Goal: Task Accomplishment & Management: Manage account settings

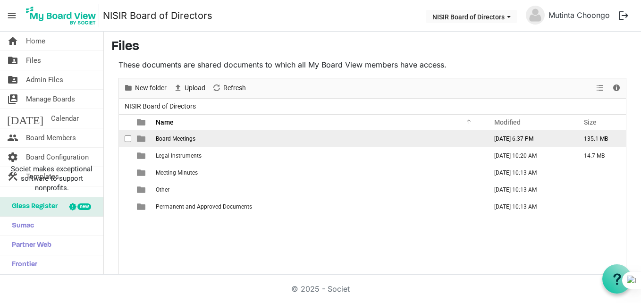
click at [192, 134] on td "Board Meetings" at bounding box center [318, 138] width 331 height 17
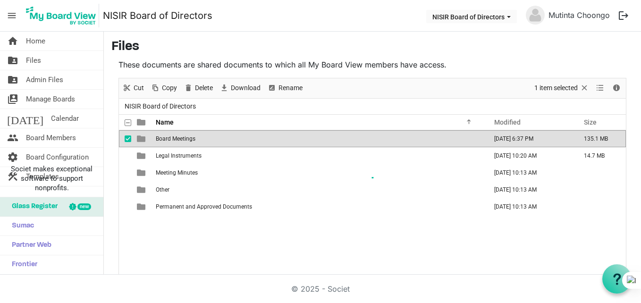
scroll to position [15, 0]
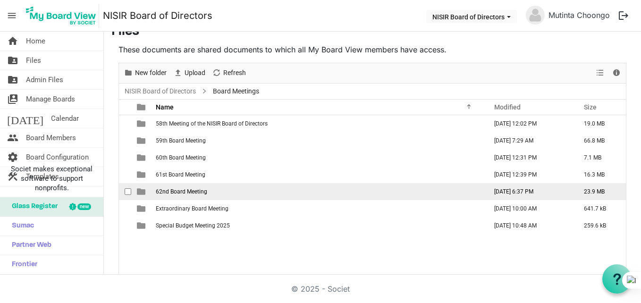
click at [185, 190] on span "62nd Board Meeting" at bounding box center [181, 191] width 51 height 7
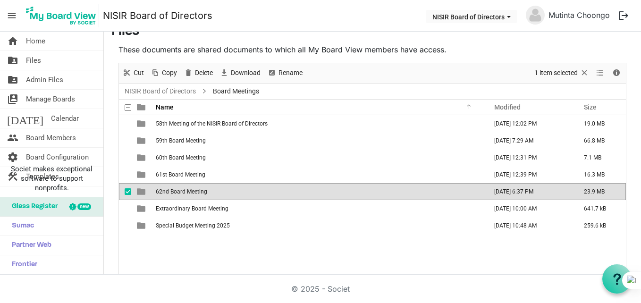
click at [185, 190] on span "62nd Board Meeting" at bounding box center [181, 191] width 51 height 7
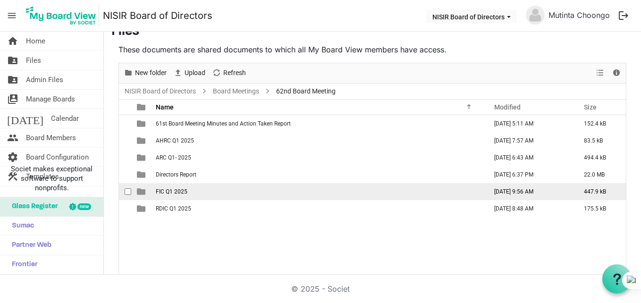
click at [174, 193] on span "FIC Q1 2025" at bounding box center [172, 191] width 32 height 7
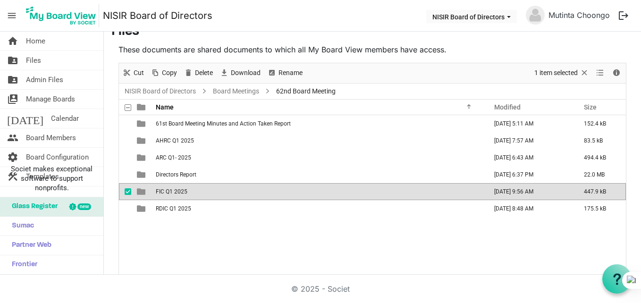
click at [174, 193] on span "FIC Q1 2025" at bounding box center [172, 191] width 32 height 7
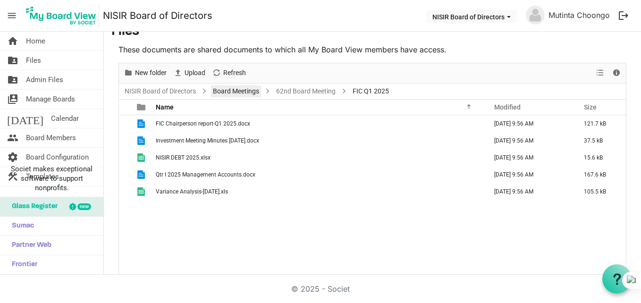
click at [231, 91] on link "Board Meetings" at bounding box center [236, 91] width 50 height 12
click at [231, 91] on div at bounding box center [372, 168] width 507 height 211
click at [250, 90] on div at bounding box center [372, 168] width 507 height 211
click at [245, 89] on div at bounding box center [372, 168] width 507 height 211
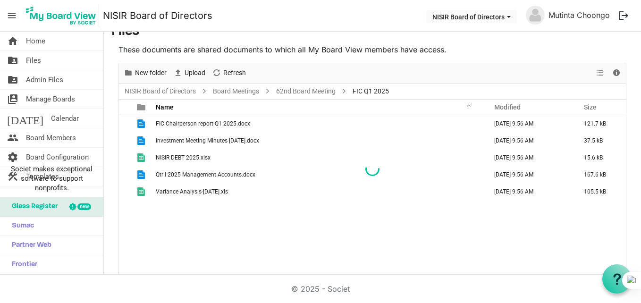
click at [245, 89] on div at bounding box center [372, 168] width 507 height 211
click at [60, 61] on link "folder_shared Files" at bounding box center [51, 60] width 103 height 19
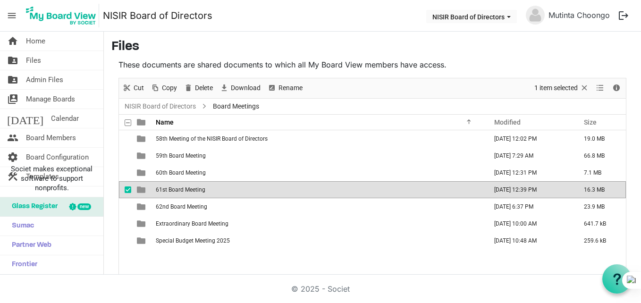
click at [252, 181] on td "61st Board Meeting" at bounding box center [318, 189] width 331 height 17
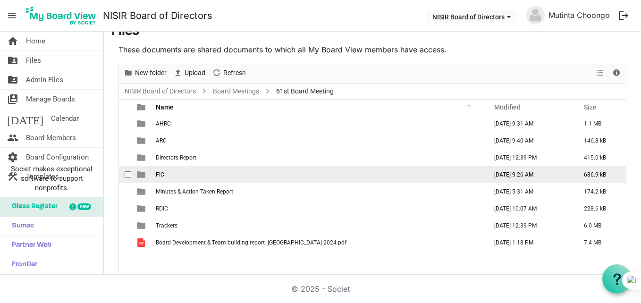
click at [234, 173] on td "FIC" at bounding box center [318, 174] width 331 height 17
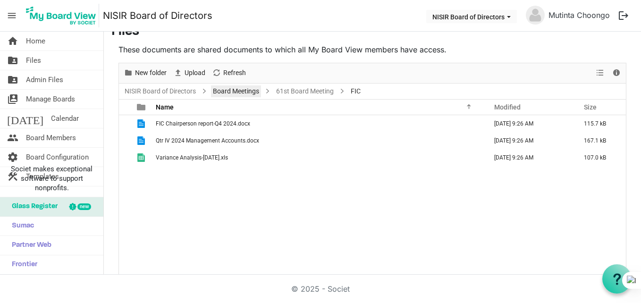
click at [224, 93] on link "Board Meetings" at bounding box center [236, 91] width 50 height 12
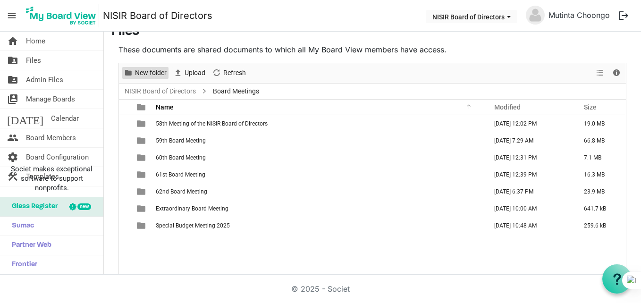
click at [155, 73] on span "New folder" at bounding box center [151, 73] width 34 height 12
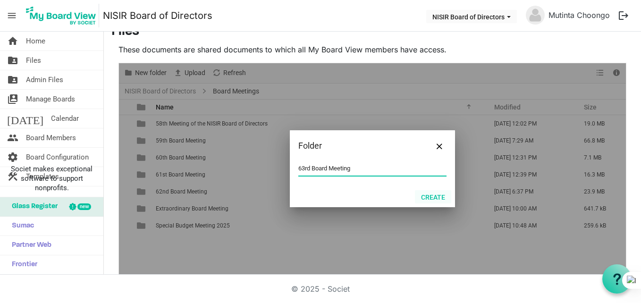
type input "63rd Board Meeting"
click at [432, 199] on button "Create" at bounding box center [433, 196] width 36 height 13
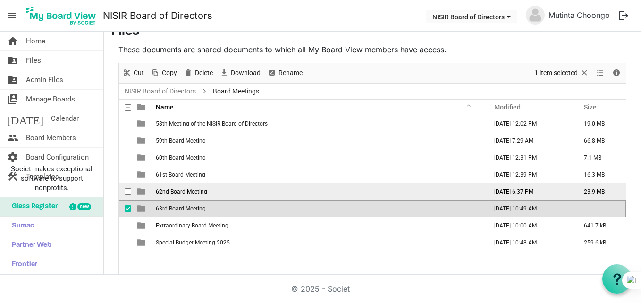
click at [342, 190] on td "62nd Board Meeting" at bounding box center [318, 191] width 331 height 17
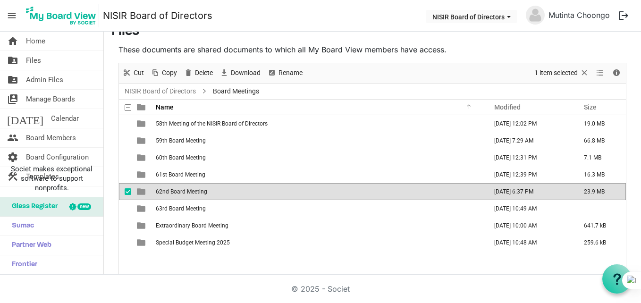
click at [342, 190] on td "62nd Board Meeting" at bounding box center [318, 191] width 331 height 17
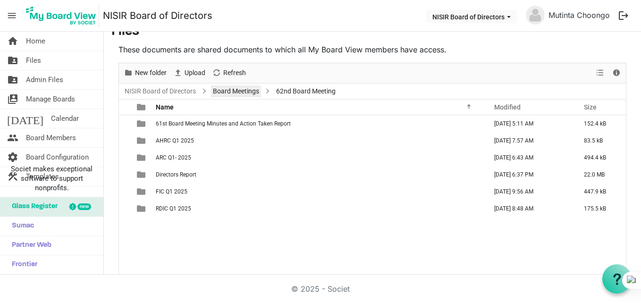
click at [233, 88] on link "Board Meetings" at bounding box center [236, 91] width 50 height 12
click at [0, 0] on div at bounding box center [0, 0] width 0 height 0
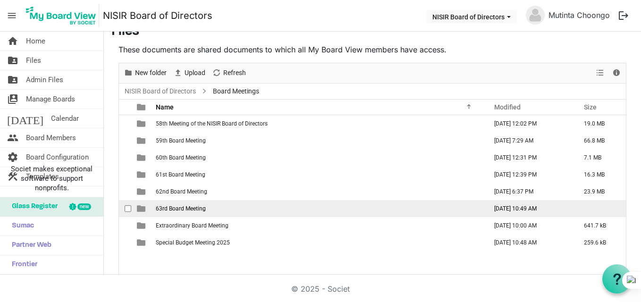
click at [204, 206] on span "63rd Board Meeting" at bounding box center [181, 208] width 50 height 7
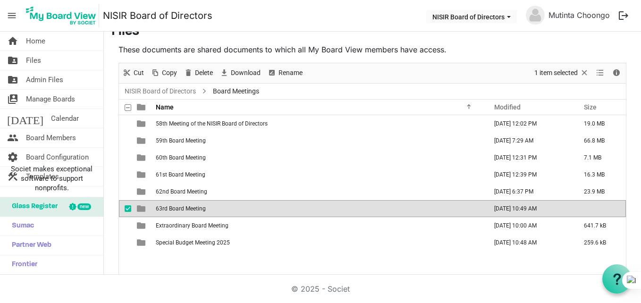
click at [204, 206] on span "63rd Board Meeting" at bounding box center [181, 208] width 50 height 7
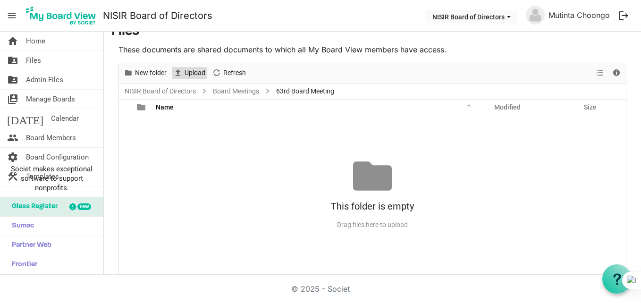
click at [193, 68] on span "Upload" at bounding box center [195, 73] width 23 height 12
click at [191, 70] on span "Upload" at bounding box center [195, 73] width 23 height 12
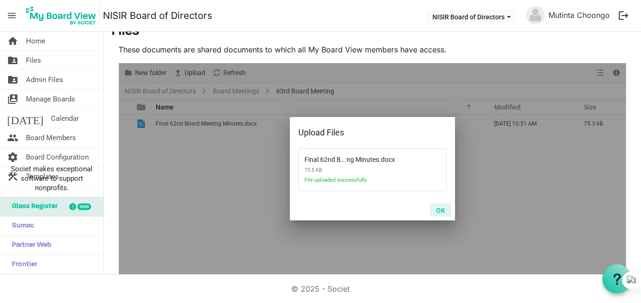
click at [439, 211] on button "OK" at bounding box center [440, 209] width 21 height 13
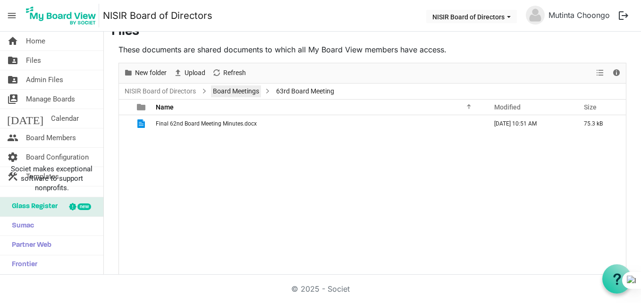
click at [238, 90] on link "Board Meetings" at bounding box center [236, 91] width 50 height 12
click at [238, 90] on div at bounding box center [372, 168] width 507 height 211
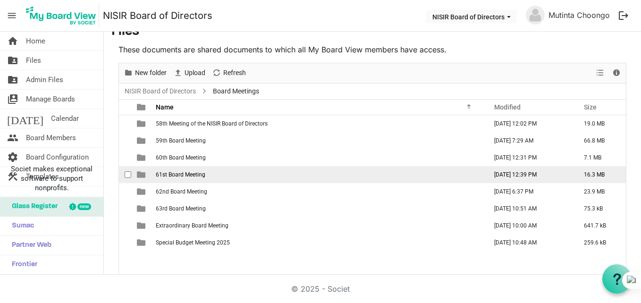
click at [180, 178] on td "61st Board Meeting" at bounding box center [318, 174] width 331 height 17
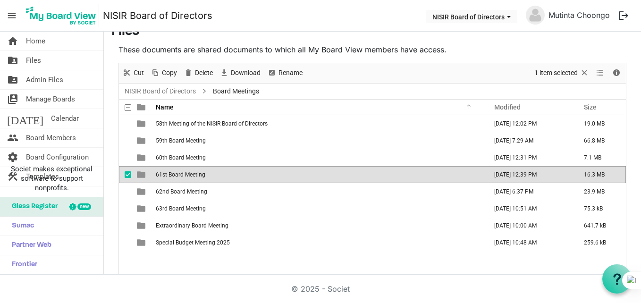
click at [180, 178] on td "61st Board Meeting" at bounding box center [318, 174] width 331 height 17
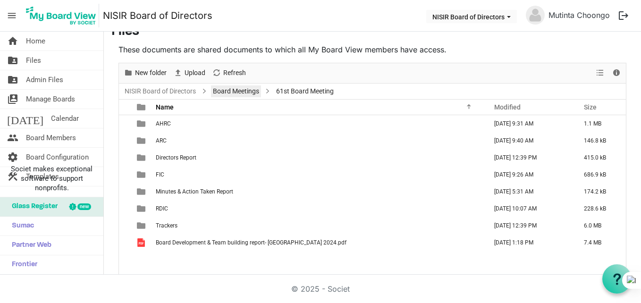
click at [235, 92] on link "Board Meetings" at bounding box center [236, 91] width 50 height 12
click at [235, 92] on div at bounding box center [372, 168] width 507 height 211
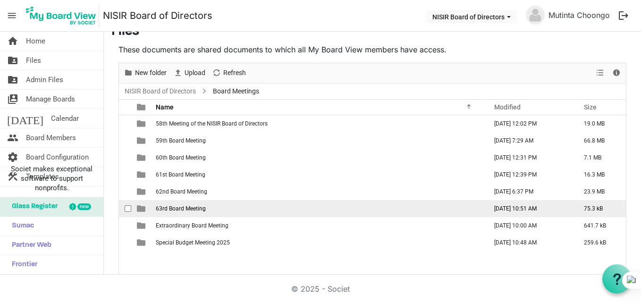
click at [196, 206] on span "63rd Board Meeting" at bounding box center [181, 208] width 50 height 7
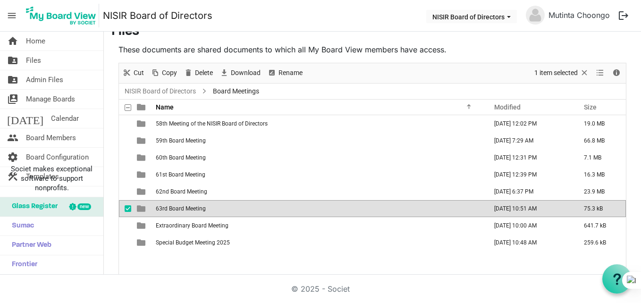
click at [196, 206] on span "63rd Board Meeting" at bounding box center [181, 208] width 50 height 7
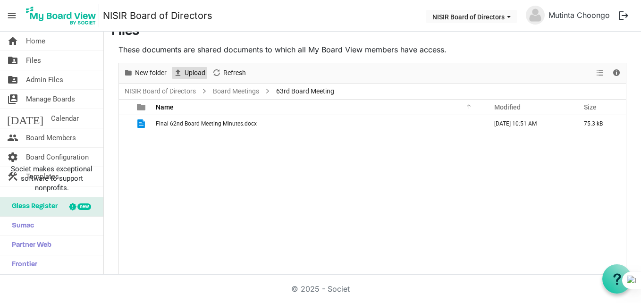
click at [198, 72] on span "Upload" at bounding box center [195, 73] width 23 height 12
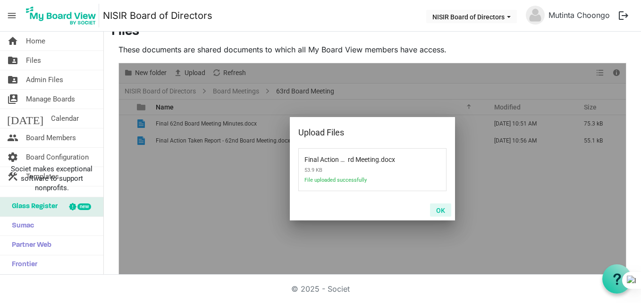
click at [438, 215] on button "OK" at bounding box center [440, 209] width 21 height 13
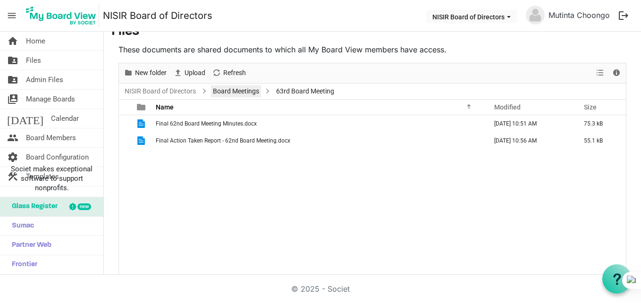
click at [231, 95] on link "Board Meetings" at bounding box center [236, 91] width 50 height 12
click at [231, 95] on div at bounding box center [372, 168] width 507 height 211
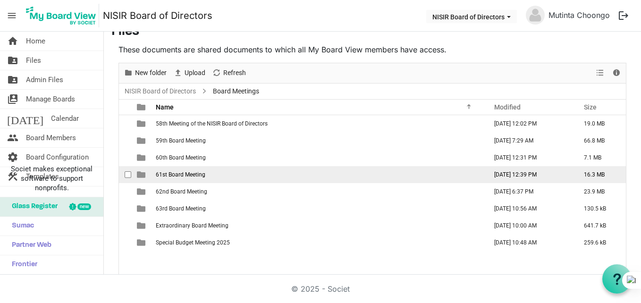
click at [164, 178] on td "61st Board Meeting" at bounding box center [318, 174] width 331 height 17
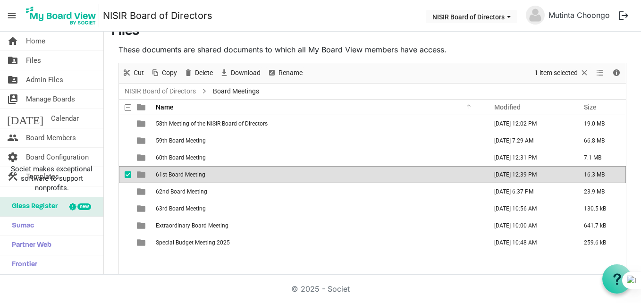
click at [164, 178] on td "61st Board Meeting" at bounding box center [318, 174] width 331 height 17
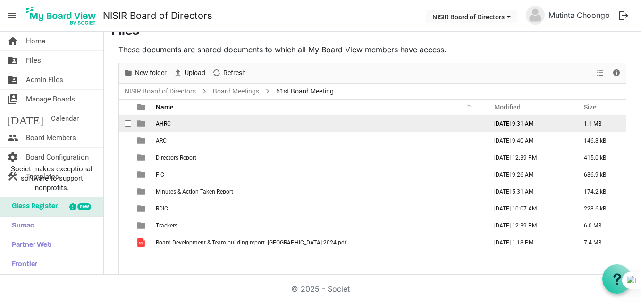
click at [174, 119] on td "AHRC" at bounding box center [318, 123] width 331 height 17
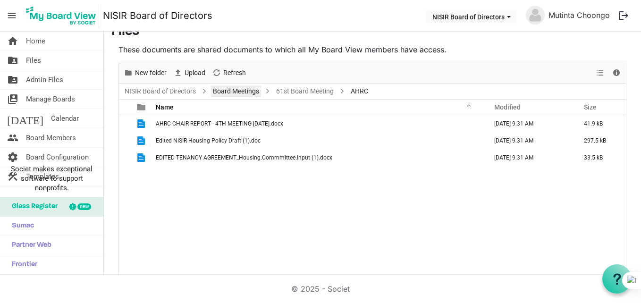
click at [242, 92] on link "Board Meetings" at bounding box center [236, 91] width 50 height 12
click at [242, 92] on div at bounding box center [372, 168] width 507 height 211
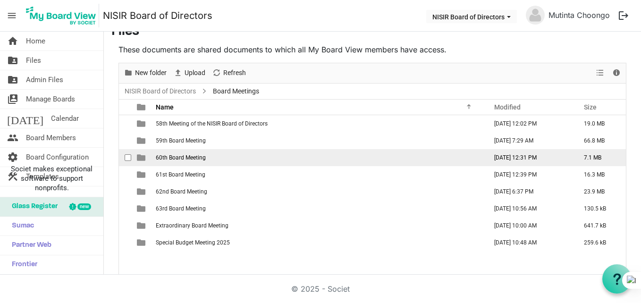
click at [202, 151] on td "60th Board Meeting" at bounding box center [318, 157] width 331 height 17
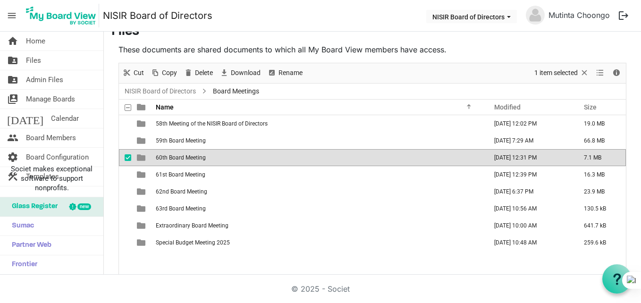
click at [202, 151] on td "60th Board Meeting" at bounding box center [318, 157] width 331 height 17
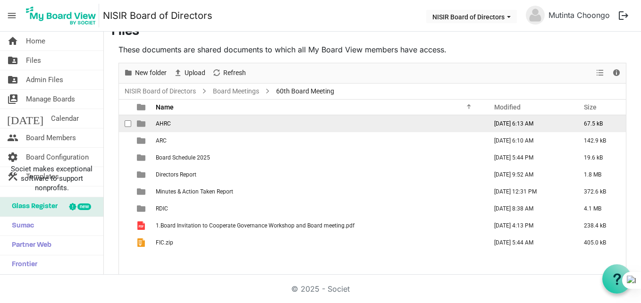
click at [206, 126] on td "AHRC" at bounding box center [318, 123] width 331 height 17
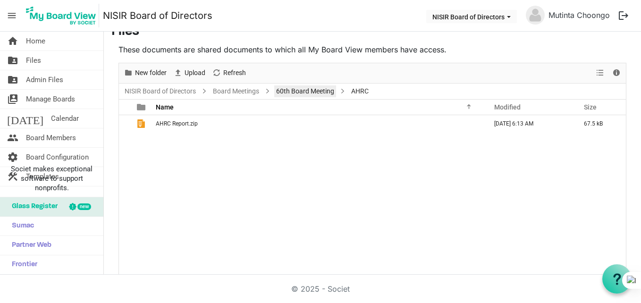
click at [280, 93] on link "60th Board Meeting" at bounding box center [305, 91] width 62 height 12
click at [280, 93] on div at bounding box center [372, 168] width 507 height 211
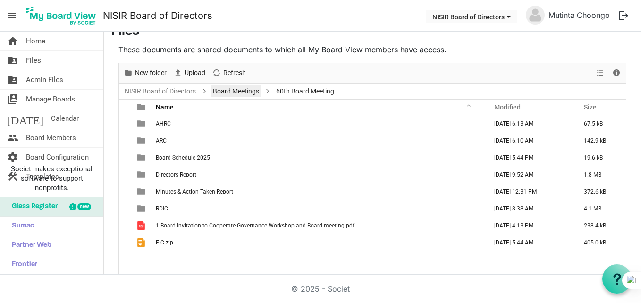
click at [237, 90] on link "Board Meetings" at bounding box center [236, 91] width 50 height 12
click at [237, 90] on div at bounding box center [372, 168] width 507 height 211
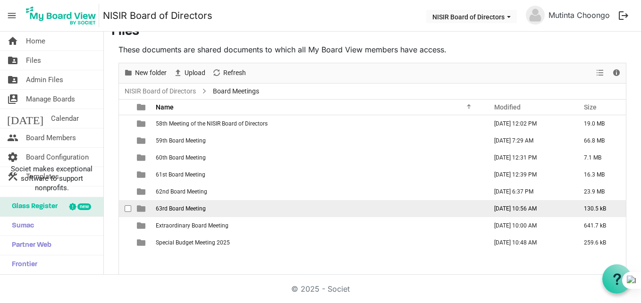
click at [206, 205] on td "63rd Board Meeting" at bounding box center [318, 208] width 331 height 17
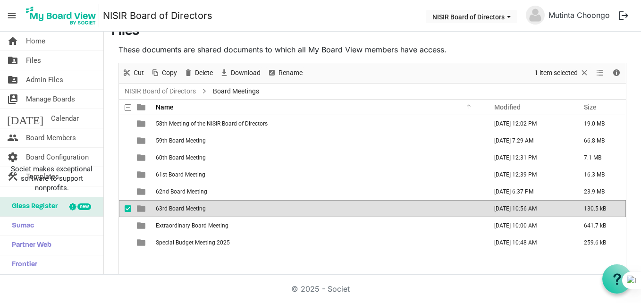
click at [206, 205] on td "63rd Board Meeting" at bounding box center [318, 208] width 331 height 17
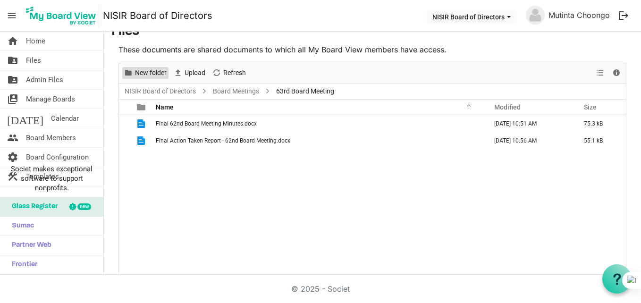
click at [150, 73] on span "New folder" at bounding box center [151, 73] width 34 height 12
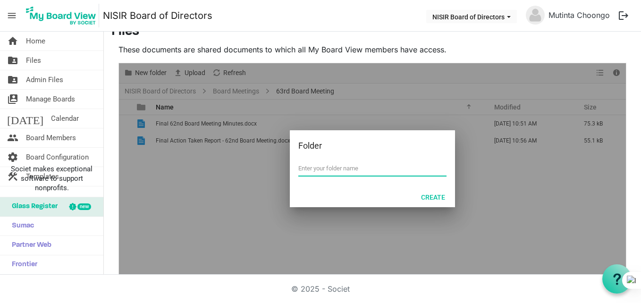
click at [231, 190] on div at bounding box center [372, 168] width 507 height 211
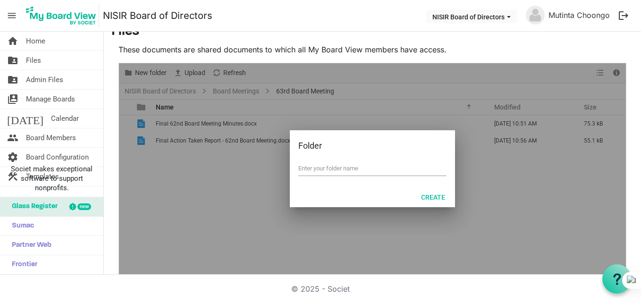
click at [477, 198] on div at bounding box center [372, 168] width 507 height 211
click at [73, 64] on link "folder_shared Files" at bounding box center [51, 60] width 103 height 19
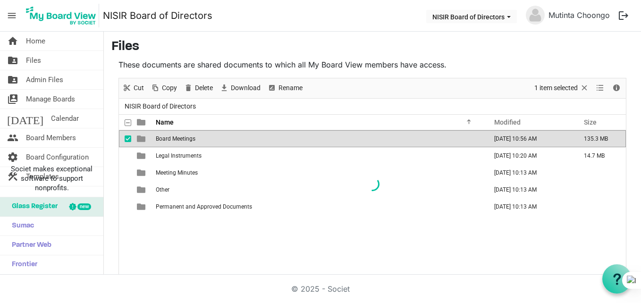
scroll to position [15, 0]
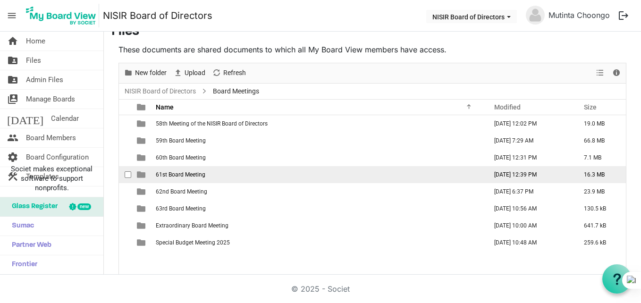
click at [170, 170] on td "61st Board Meeting" at bounding box center [318, 174] width 331 height 17
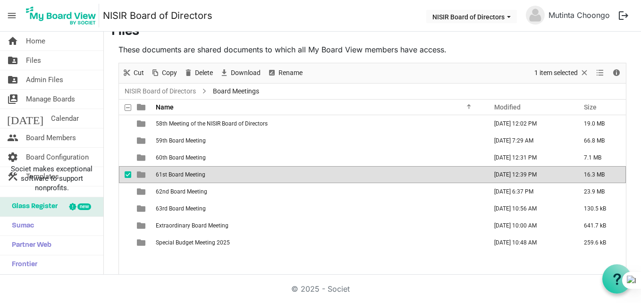
click at [170, 170] on td "61st Board Meeting" at bounding box center [318, 174] width 331 height 17
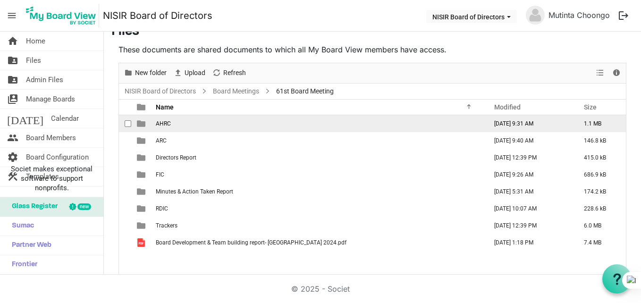
click at [189, 126] on td "AHRC" at bounding box center [318, 123] width 331 height 17
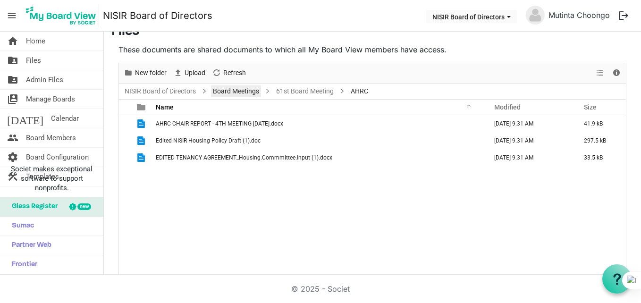
click at [217, 88] on link "Board Meetings" at bounding box center [236, 91] width 50 height 12
click at [217, 88] on div at bounding box center [372, 168] width 507 height 211
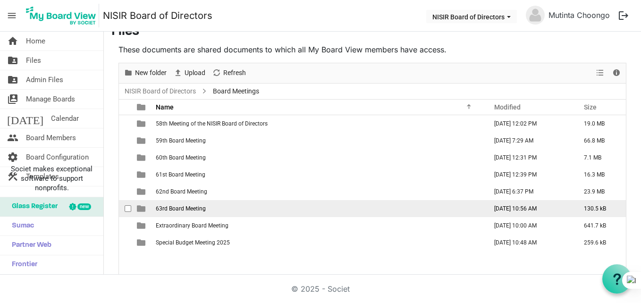
click at [182, 206] on span "63rd Board Meeting" at bounding box center [181, 208] width 50 height 7
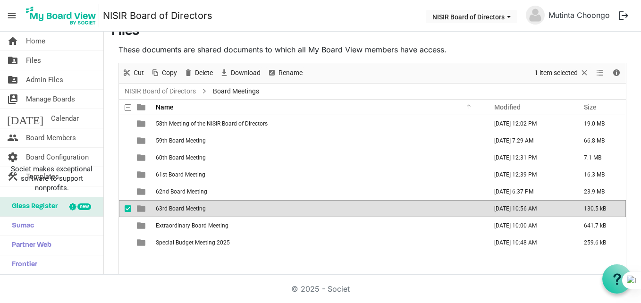
click at [182, 206] on span "63rd Board Meeting" at bounding box center [181, 208] width 50 height 7
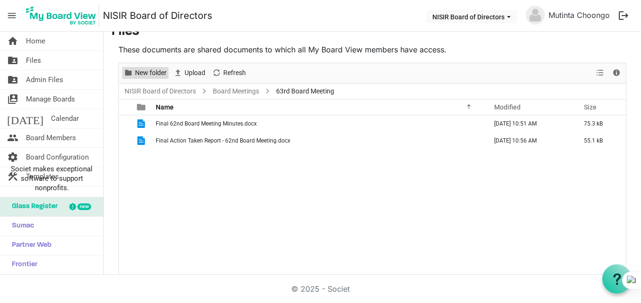
click at [151, 76] on span "New folder" at bounding box center [151, 73] width 34 height 12
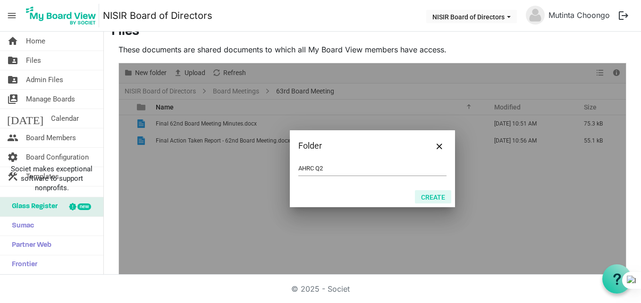
click at [424, 195] on button "Create" at bounding box center [433, 196] width 36 height 13
click at [438, 195] on button "Create" at bounding box center [433, 196] width 36 height 13
click at [329, 167] on input "AHRC Q2" at bounding box center [372, 168] width 148 height 14
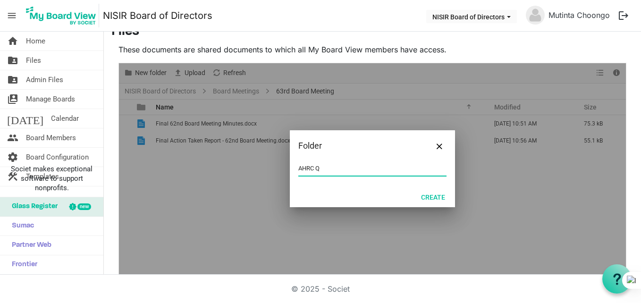
type input "AHRC"
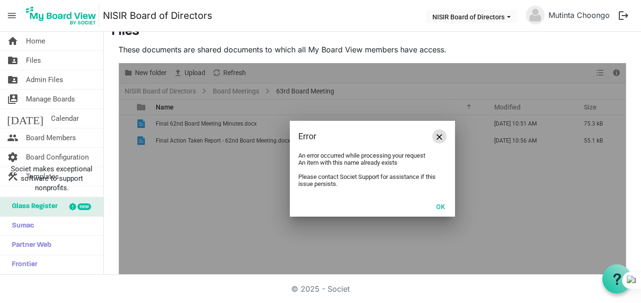
click at [437, 139] on span "Close" at bounding box center [440, 137] width 6 height 6
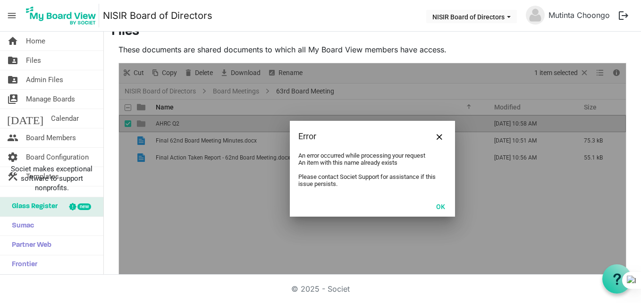
click at [301, 196] on div "OK" at bounding box center [372, 206] width 165 height 21
click at [439, 207] on button "OK" at bounding box center [440, 206] width 21 height 13
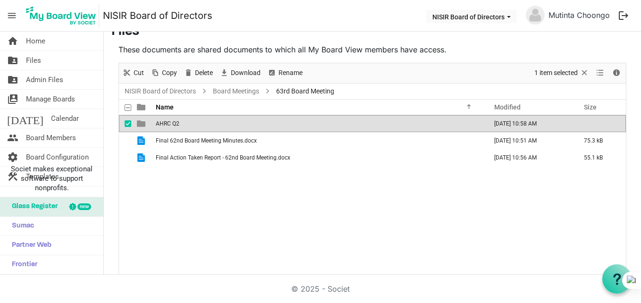
click at [276, 125] on td "AHRC Q2" at bounding box center [318, 123] width 331 height 17
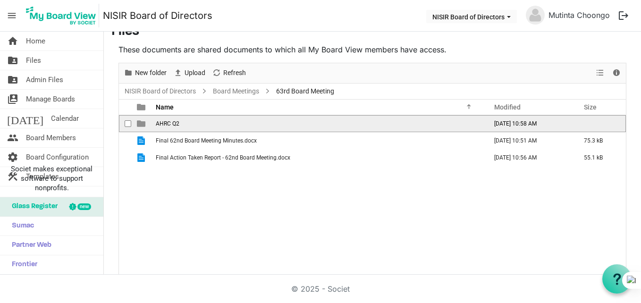
click at [276, 125] on td "AHRC Q2" at bounding box center [318, 123] width 331 height 17
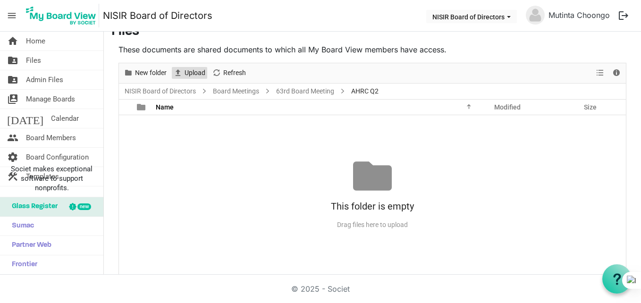
click at [199, 71] on span "Upload" at bounding box center [195, 73] width 23 height 12
click at [189, 70] on span "Upload" at bounding box center [195, 73] width 23 height 12
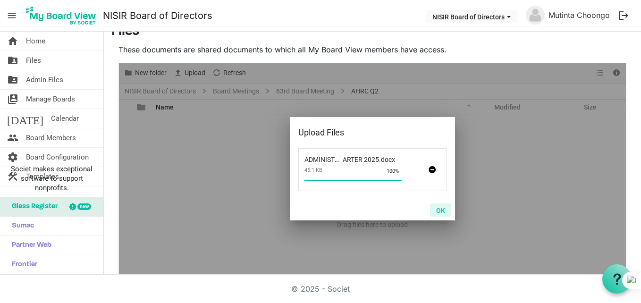
click at [437, 208] on button "OK" at bounding box center [440, 209] width 21 height 13
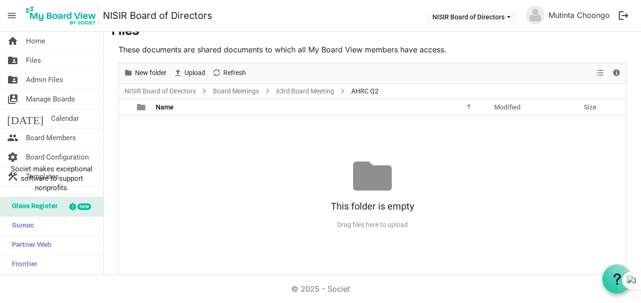
click at [386, 226] on div "Drag files here to upload" at bounding box center [372, 225] width 507 height 16
click at [193, 70] on span "Upload" at bounding box center [195, 73] width 23 height 12
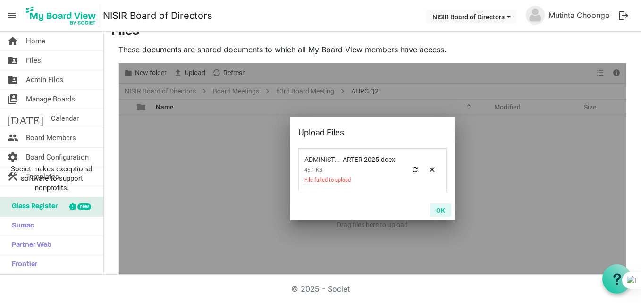
click at [439, 211] on button "OK" at bounding box center [440, 209] width 21 height 13
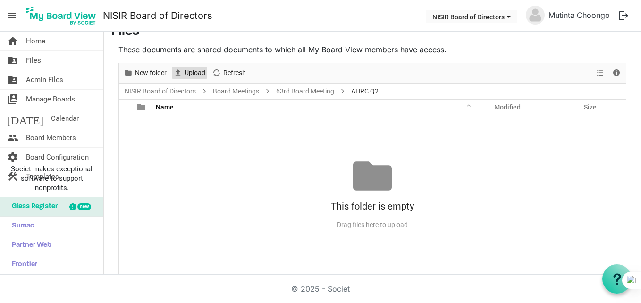
click at [195, 73] on span "Upload" at bounding box center [195, 73] width 23 height 12
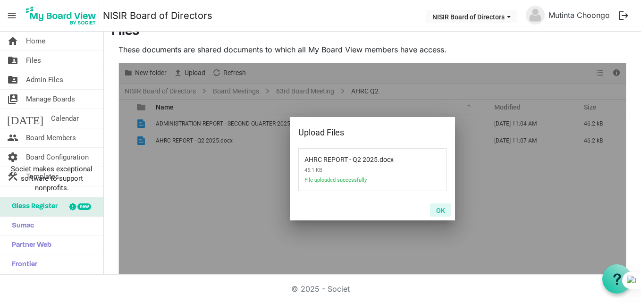
click at [444, 210] on button "OK" at bounding box center [440, 209] width 21 height 13
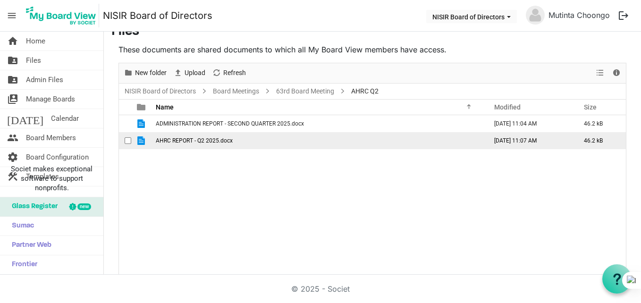
click at [447, 139] on td "AHRC REPORT - Q2 2025.docx" at bounding box center [318, 140] width 331 height 17
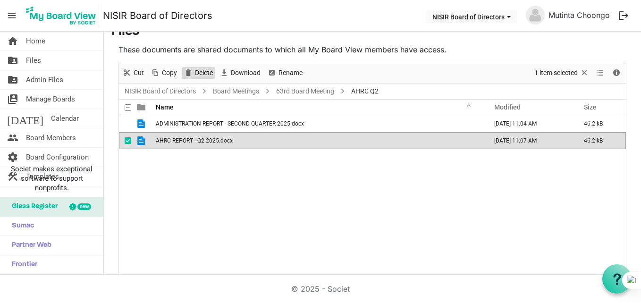
click at [197, 73] on span "Delete" at bounding box center [204, 73] width 20 height 12
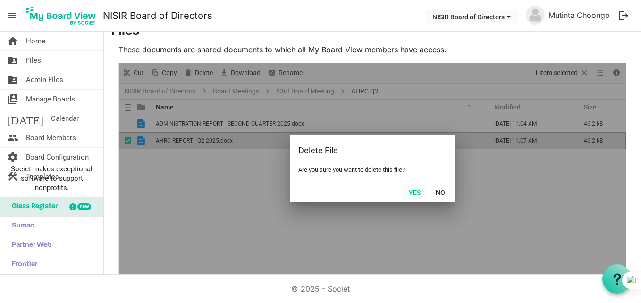
click at [413, 191] on button "Yes" at bounding box center [415, 191] width 24 height 13
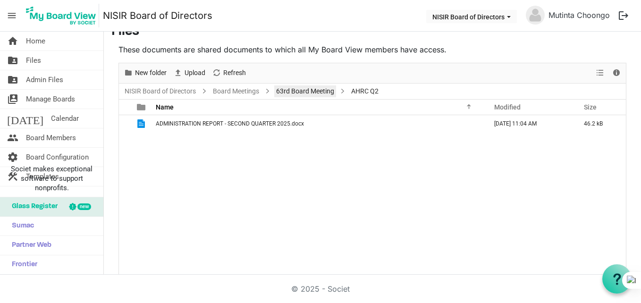
click at [285, 93] on link "63rd Board Meeting" at bounding box center [305, 91] width 62 height 12
click at [285, 93] on div at bounding box center [372, 168] width 507 height 211
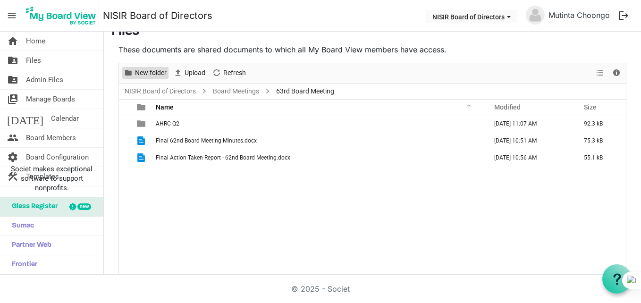
click at [154, 74] on span "New folder" at bounding box center [151, 73] width 34 height 12
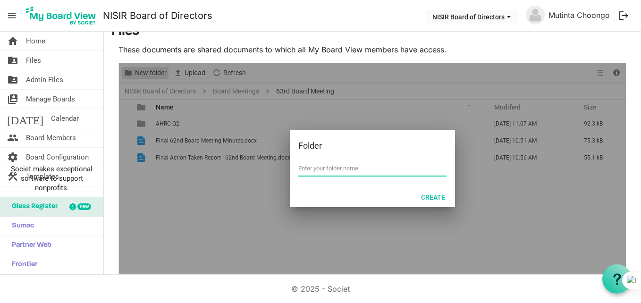
type input "f"
type input "FIC Q2 2025"
click at [429, 200] on button "Create" at bounding box center [433, 196] width 36 height 13
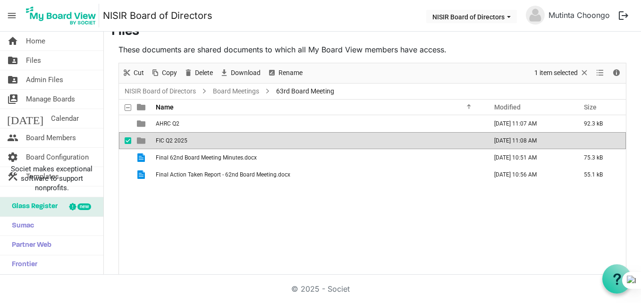
click at [303, 143] on td "FIC Q2 2025" at bounding box center [318, 140] width 331 height 17
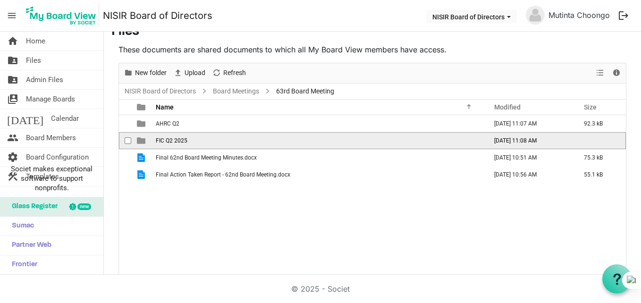
click at [303, 143] on td "FIC Q2 2025" at bounding box center [318, 140] width 331 height 17
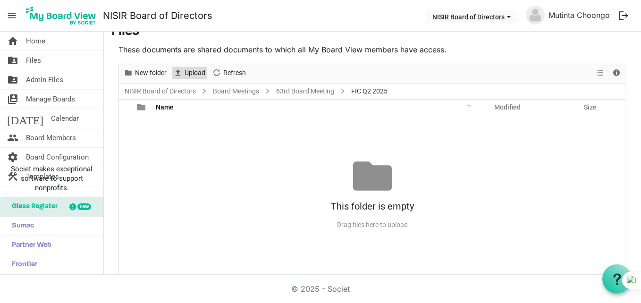
click at [188, 69] on span "Upload" at bounding box center [195, 73] width 23 height 12
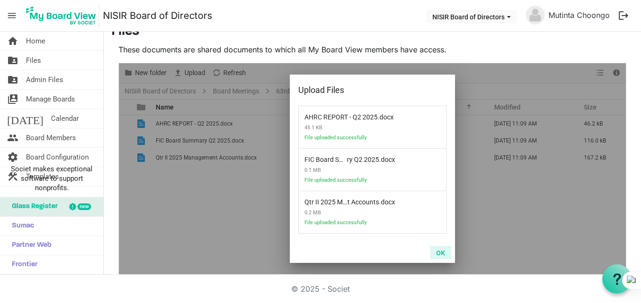
click at [438, 249] on button "OK" at bounding box center [440, 252] width 21 height 13
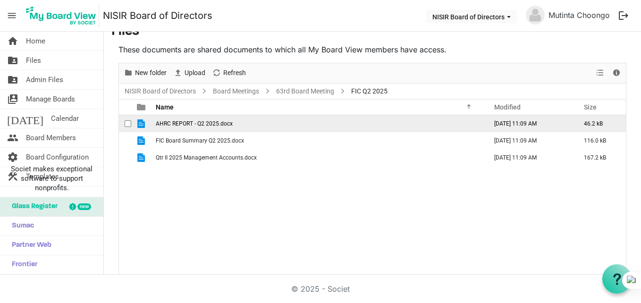
click at [211, 124] on span "AHRC REPORT - Q2 2025.docx" at bounding box center [194, 123] width 77 height 7
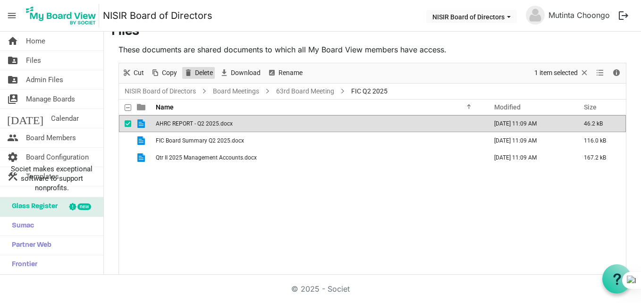
click at [199, 77] on span "Delete" at bounding box center [204, 73] width 20 height 12
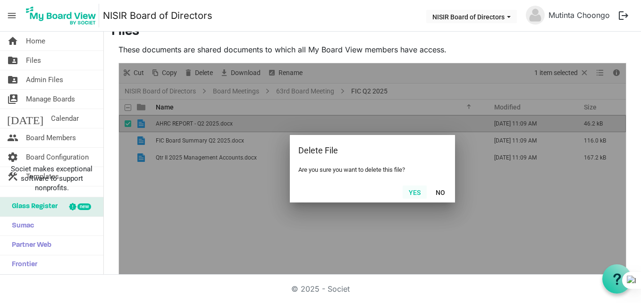
click at [409, 191] on button "Yes" at bounding box center [415, 191] width 24 height 13
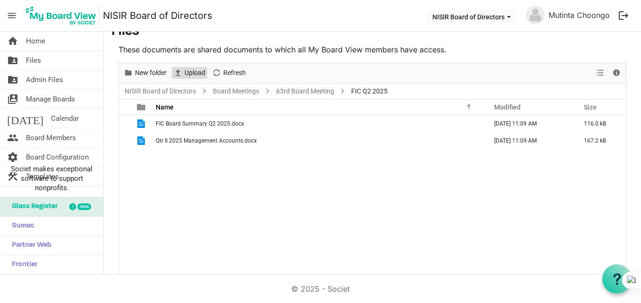
click at [193, 74] on span "Upload" at bounding box center [195, 73] width 23 height 12
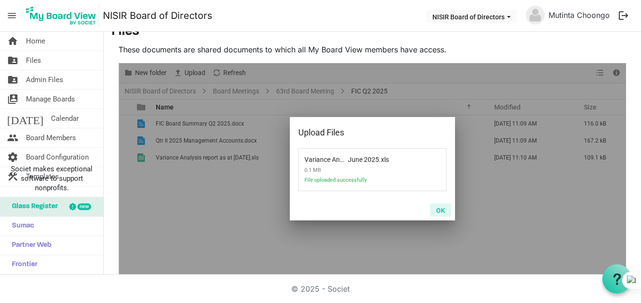
click at [438, 207] on button "OK" at bounding box center [440, 209] width 21 height 13
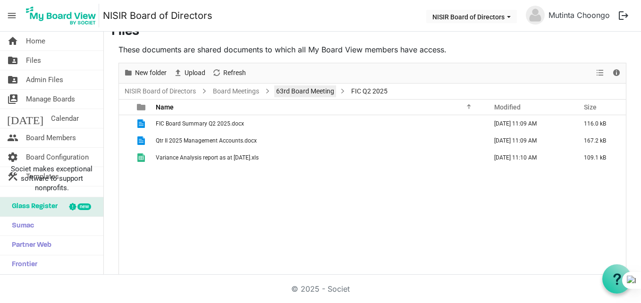
click at [297, 93] on link "63rd Board Meeting" at bounding box center [305, 91] width 62 height 12
click at [297, 93] on div at bounding box center [372, 168] width 507 height 211
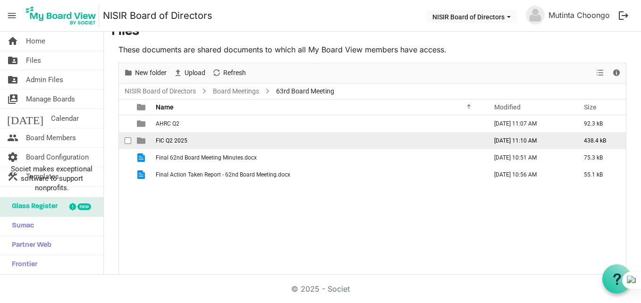
click at [212, 137] on td "FIC Q2 2025" at bounding box center [318, 140] width 331 height 17
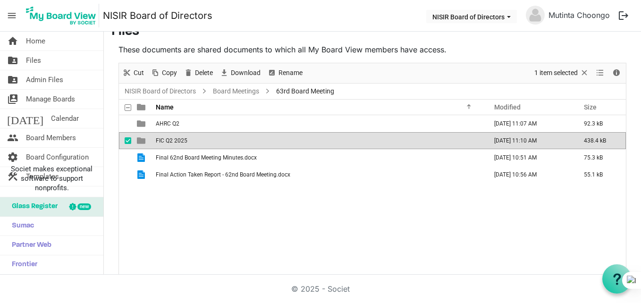
click at [212, 137] on td "FIC Q2 2025" at bounding box center [318, 140] width 331 height 17
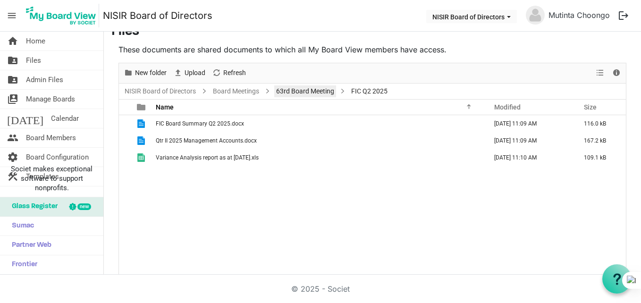
click at [288, 92] on link "63rd Board Meeting" at bounding box center [305, 91] width 62 height 12
click at [288, 92] on div at bounding box center [372, 168] width 507 height 211
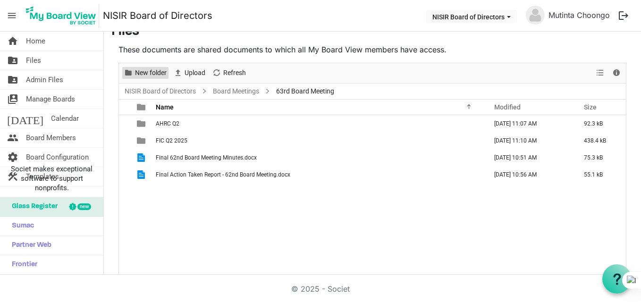
click at [154, 76] on span "New folder" at bounding box center [151, 73] width 34 height 12
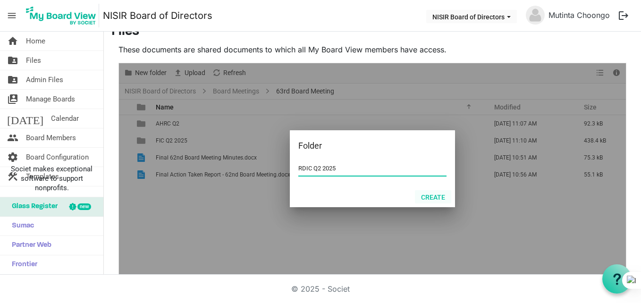
type input "RDIC Q2 2025"
click at [427, 196] on button "Create" at bounding box center [433, 196] width 36 height 13
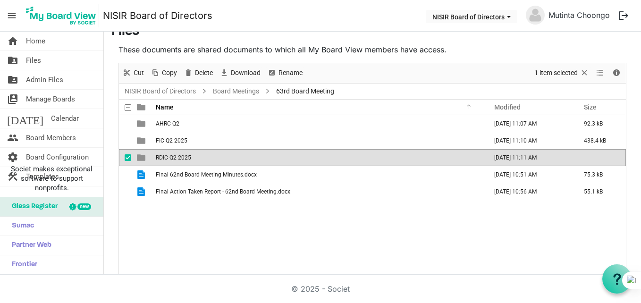
click at [353, 250] on div "AHRC Q2 September 16, 2025 11:07 AM 92.3 kB FIC Q2 2025 September 16, 2025 11:1…" at bounding box center [372, 195] width 507 height 160
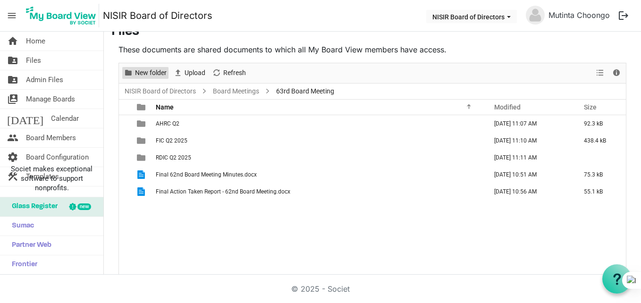
click at [157, 72] on span "New folder" at bounding box center [151, 73] width 34 height 12
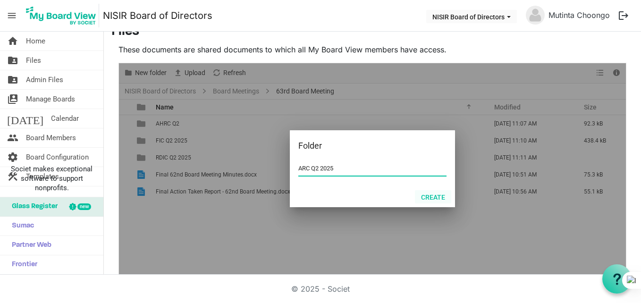
type input "ARC Q2 2025"
click at [443, 198] on button "Create" at bounding box center [433, 196] width 36 height 13
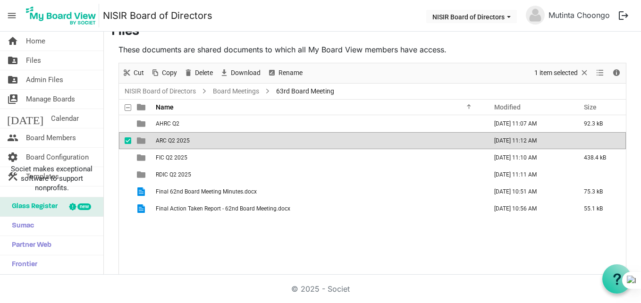
click at [331, 245] on div "AHRC Q2 September 16, 2025 11:07 AM 92.3 kB ARC Q2 2025 September 16, 2025 11:1…" at bounding box center [372, 195] width 507 height 160
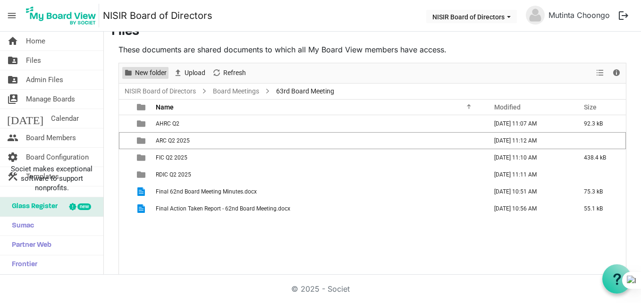
click at [155, 73] on span "New folder" at bounding box center [151, 73] width 34 height 12
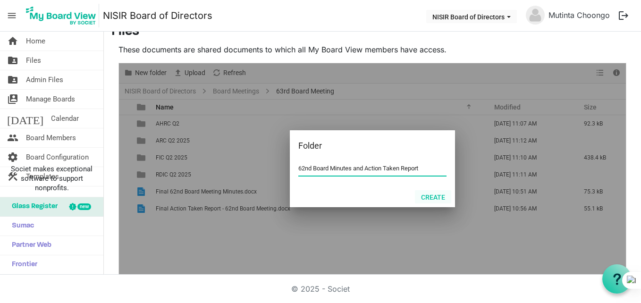
type input "62nd Board Minutes and Action Taken Report"
click at [431, 199] on button "Create" at bounding box center [433, 196] width 36 height 13
click at [424, 194] on button "Create" at bounding box center [433, 196] width 36 height 13
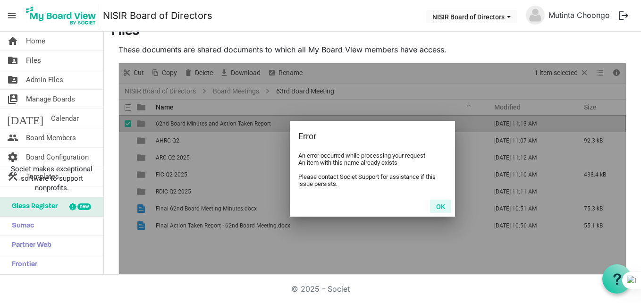
click at [438, 207] on button "OK" at bounding box center [440, 206] width 21 height 13
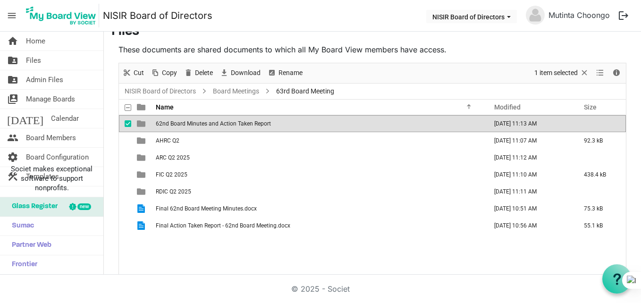
click at [402, 246] on div "62nd Board Minutes and Action Taken Report September 16, 2025 11:13 AM AHRC Q2 …" at bounding box center [372, 195] width 507 height 160
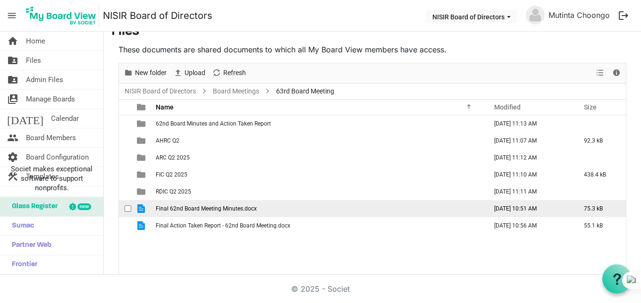
click at [244, 206] on span "Final 62nd Board Meeting Minutes.docx" at bounding box center [206, 208] width 101 height 7
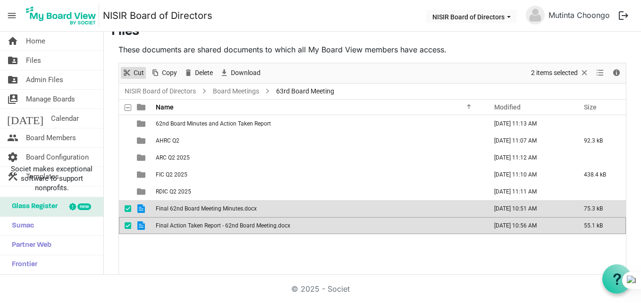
click at [134, 75] on span "Cut" at bounding box center [139, 73] width 12 height 12
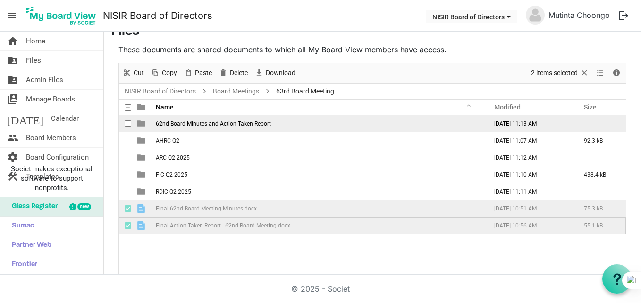
click at [195, 127] on td "62nd Board Minutes and Action Taken Report" at bounding box center [318, 123] width 331 height 17
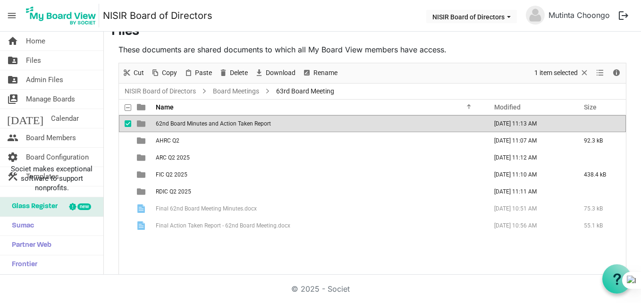
click at [195, 127] on td "62nd Board Minutes and Action Taken Report" at bounding box center [318, 123] width 331 height 17
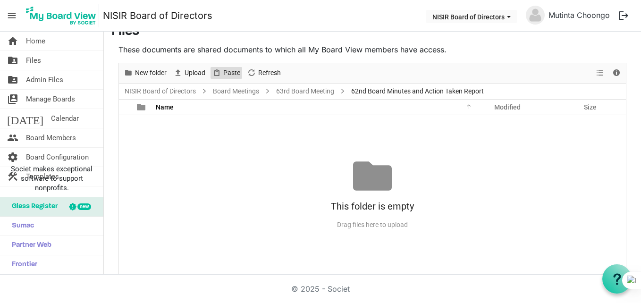
click at [220, 70] on span "Paste" at bounding box center [216, 73] width 11 height 12
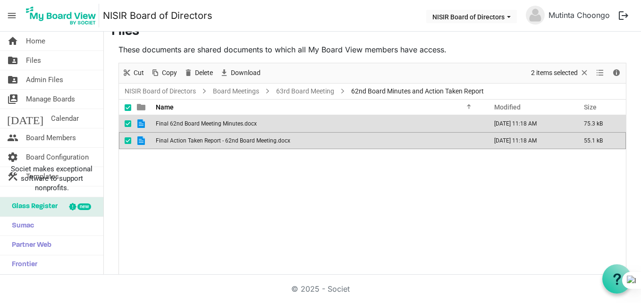
click at [211, 194] on div "Final 62nd Board Meeting Minutes.docx September 16, 2025 11:18 AM 75.3 kB Final…" at bounding box center [372, 195] width 507 height 160
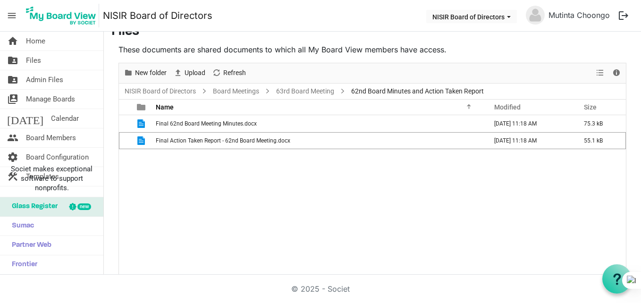
click at [211, 194] on div "Final 62nd Board Meeting Minutes.docx September 16, 2025 11:18 AM 75.3 kB Final…" at bounding box center [372, 195] width 507 height 160
click at [322, 96] on link "63rd Board Meeting" at bounding box center [305, 91] width 62 height 12
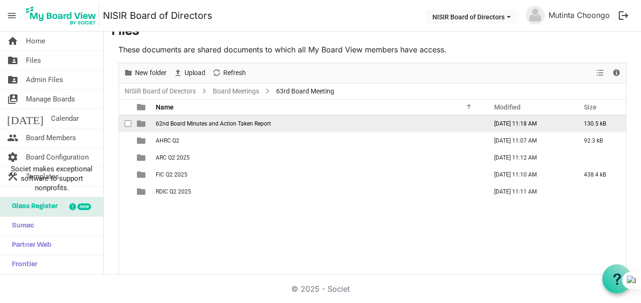
click at [270, 124] on span "62nd Board Minutes and Action Taken Report" at bounding box center [213, 123] width 115 height 7
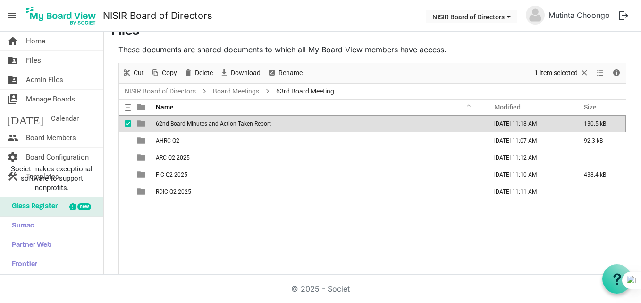
click at [270, 124] on span "62nd Board Minutes and Action Taken Report" at bounding box center [213, 123] width 115 height 7
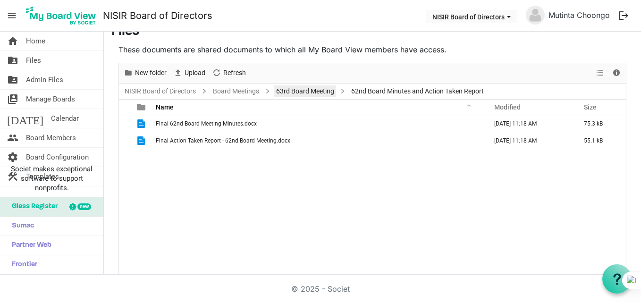
click at [312, 93] on link "63rd Board Meeting" at bounding box center [305, 91] width 62 height 12
click at [312, 93] on div at bounding box center [372, 168] width 507 height 211
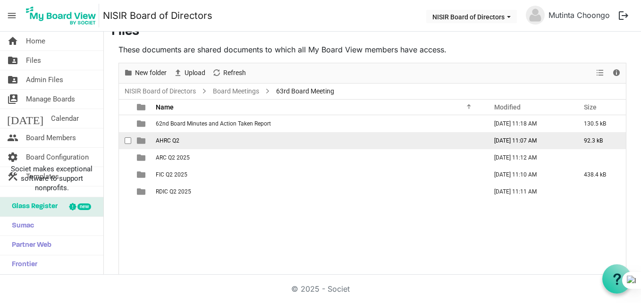
click at [232, 140] on td "AHRC Q2" at bounding box center [318, 140] width 331 height 17
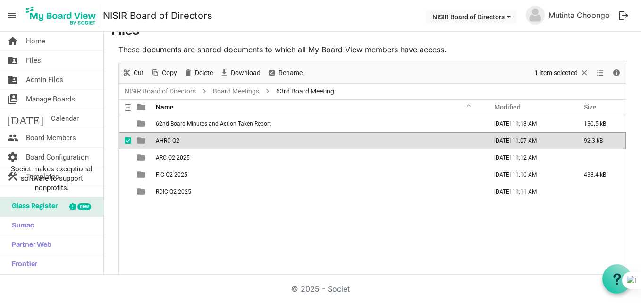
click at [232, 140] on td "AHRC Q2" at bounding box center [318, 140] width 331 height 17
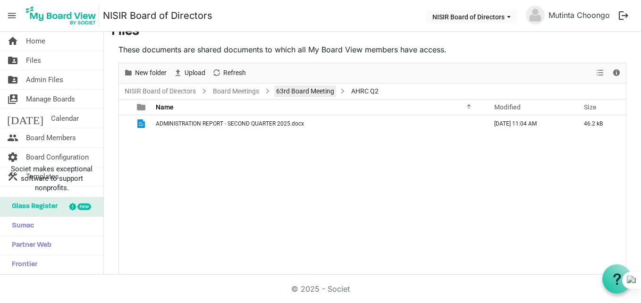
click at [282, 86] on link "63rd Board Meeting" at bounding box center [305, 91] width 62 height 12
click at [282, 86] on div at bounding box center [372, 168] width 507 height 211
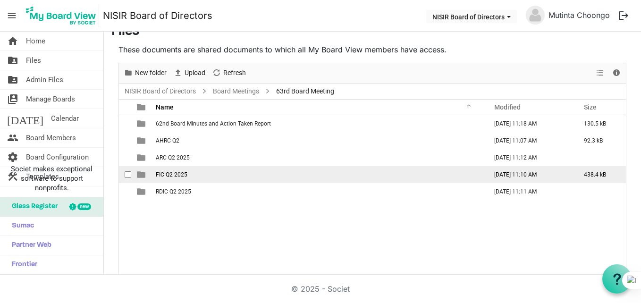
click at [215, 170] on td "FIC Q2 2025" at bounding box center [318, 174] width 331 height 17
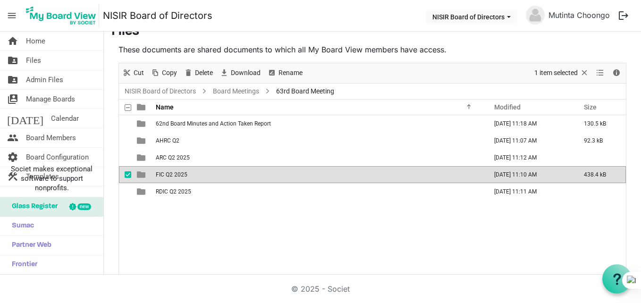
click at [215, 170] on td "FIC Q2 2025" at bounding box center [318, 174] width 331 height 17
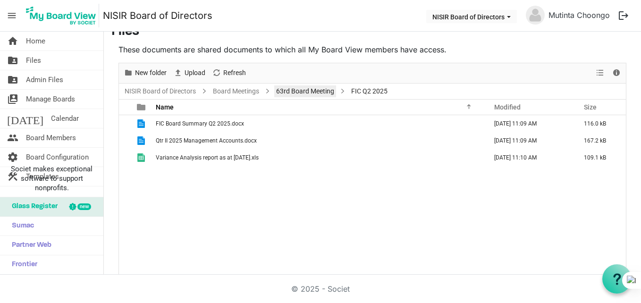
click at [296, 93] on link "63rd Board Meeting" at bounding box center [305, 91] width 62 height 12
click at [296, 93] on div at bounding box center [372, 168] width 507 height 211
